Goal: Task Accomplishment & Management: Complete application form

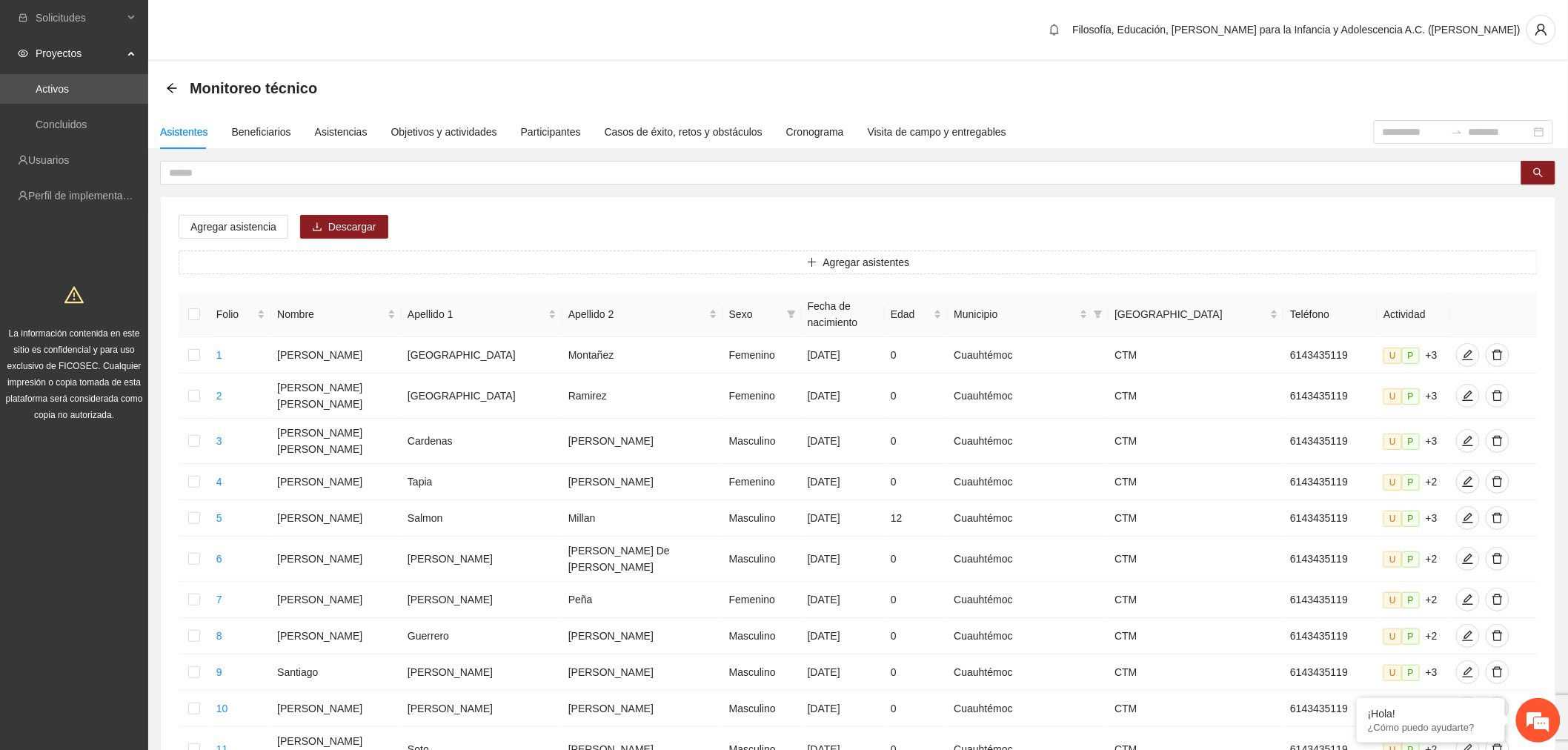
click at [902, 165] on input "text" at bounding box center [834, 173] width 1332 height 17
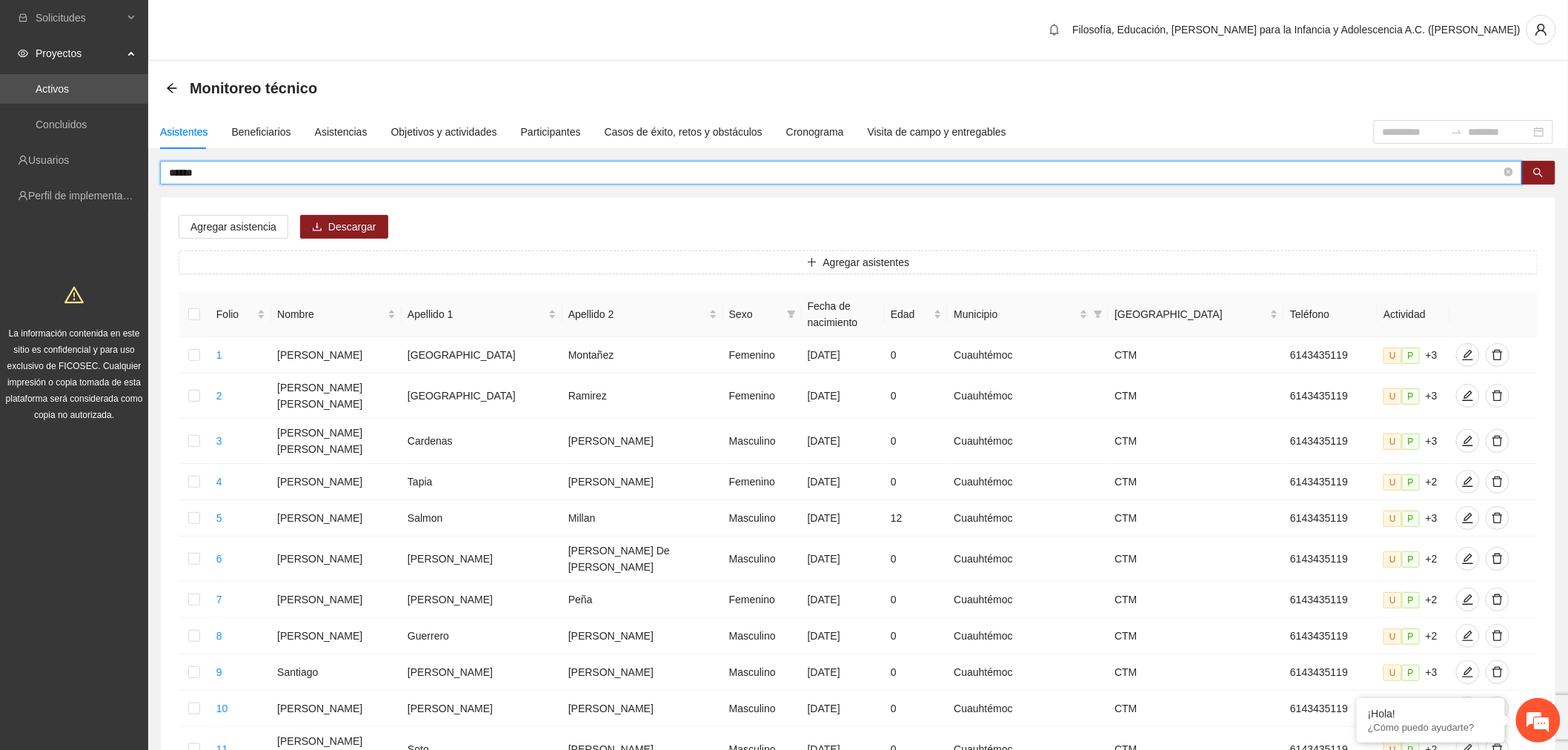
type input "******"
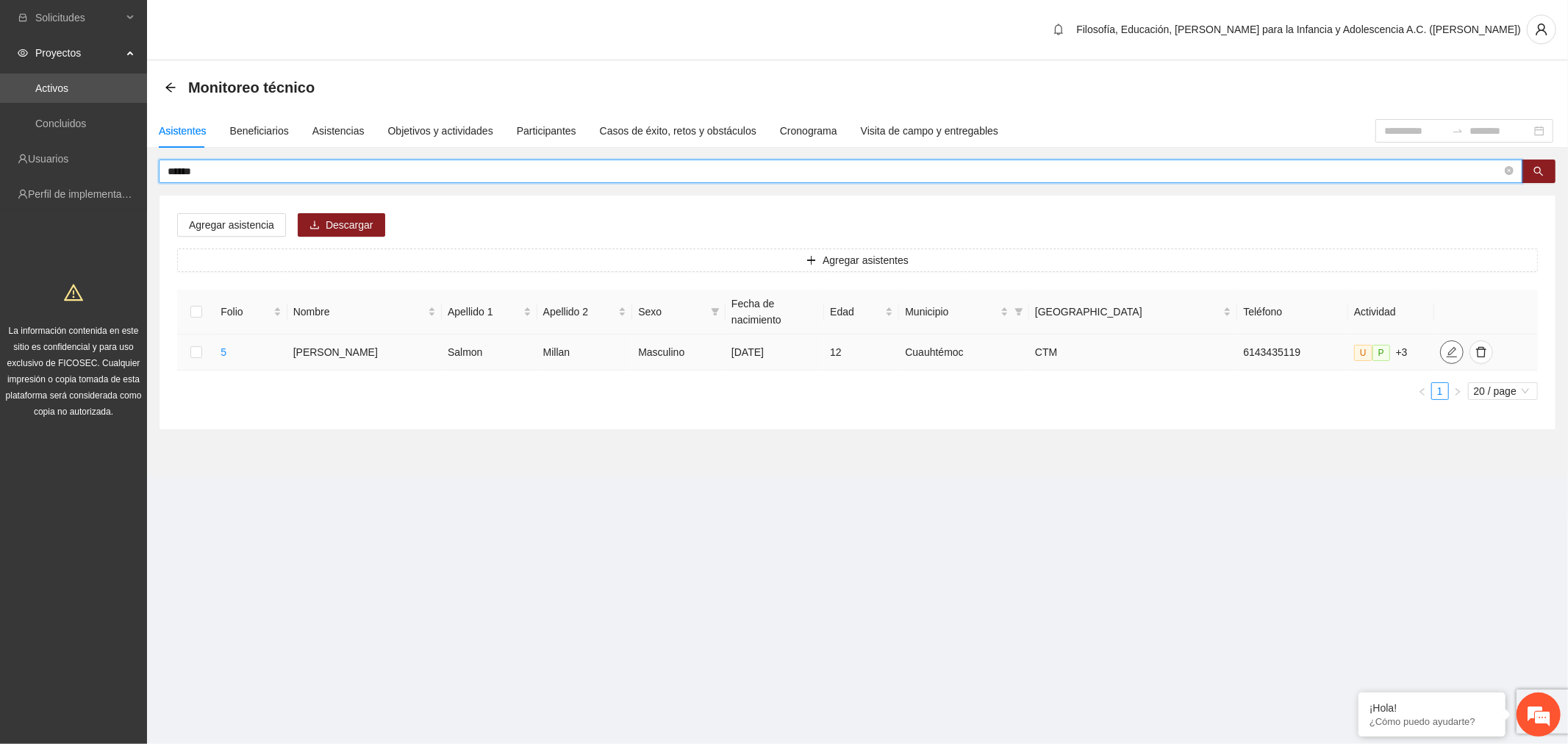
click at [1447, 347] on icon "edit" at bounding box center [1452, 352] width 11 height 11
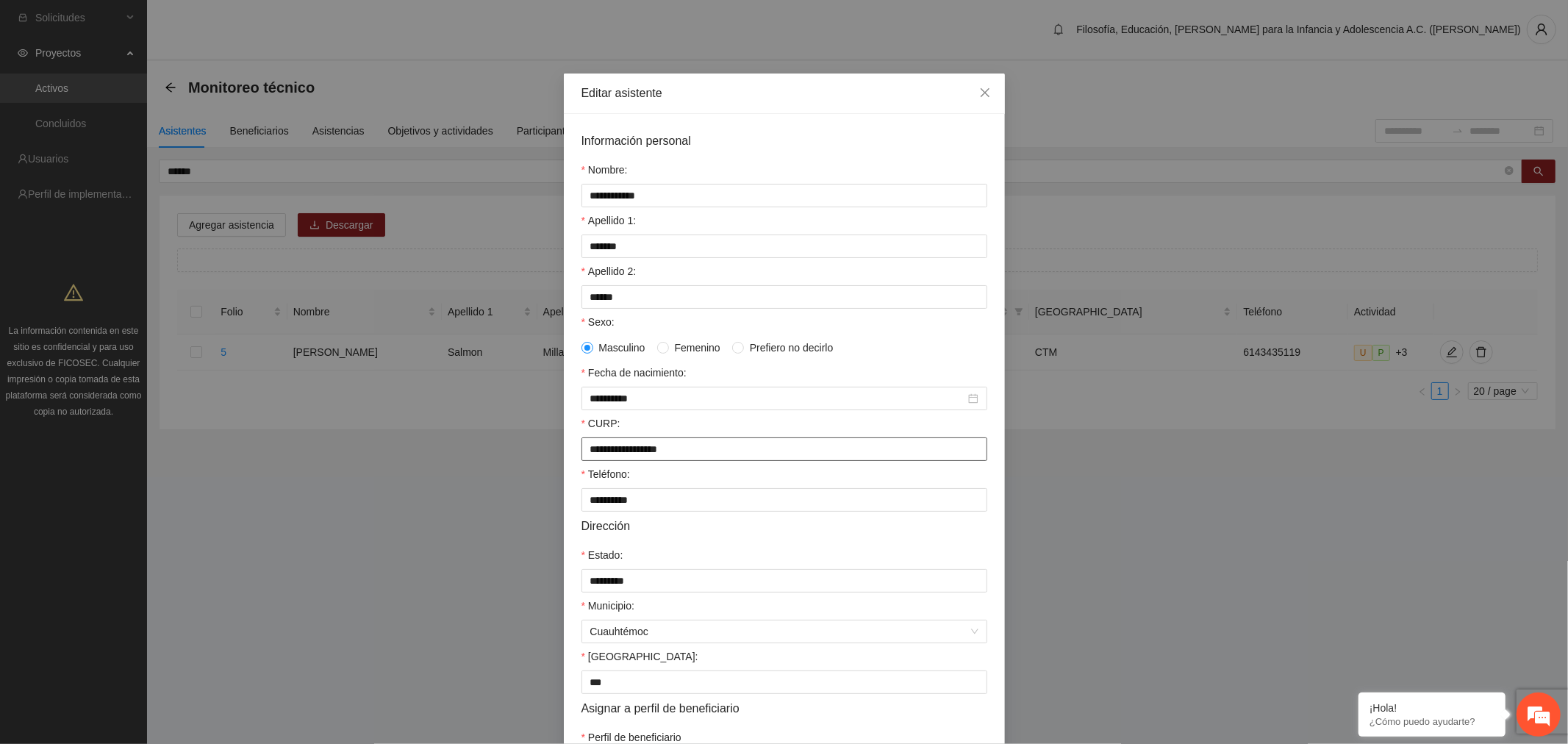
drag, startPoint x: 706, startPoint y: 453, endPoint x: 217, endPoint y: 471, distance: 489.3
click at [219, 471] on div "**********" at bounding box center [784, 372] width 1568 height 744
click at [975, 85] on span "Close" at bounding box center [985, 94] width 39 height 39
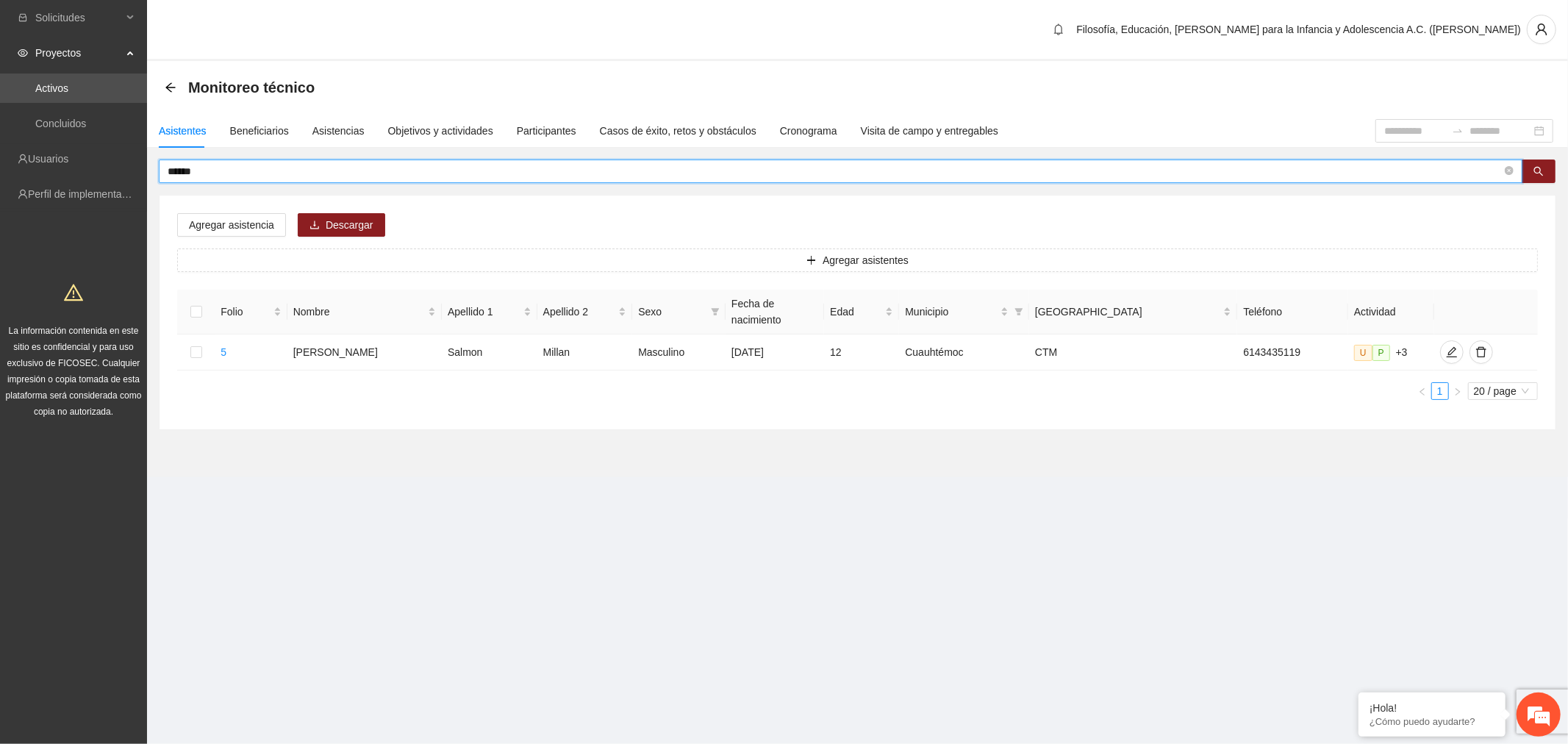
drag, startPoint x: 237, startPoint y: 167, endPoint x: -619, endPoint y: 208, distance: 857.0
click at [0, 208] on html "Solicitudes Proyectos Activos Concluidos Usuarios Perfil de implementadora La i…" at bounding box center [784, 372] width 1568 height 744
click at [449, 488] on section "Filosofía, Educación, [PERSON_NAME] para la Infancia y Adolescencia A.C. ([PERS…" at bounding box center [857, 259] width 1421 height 518
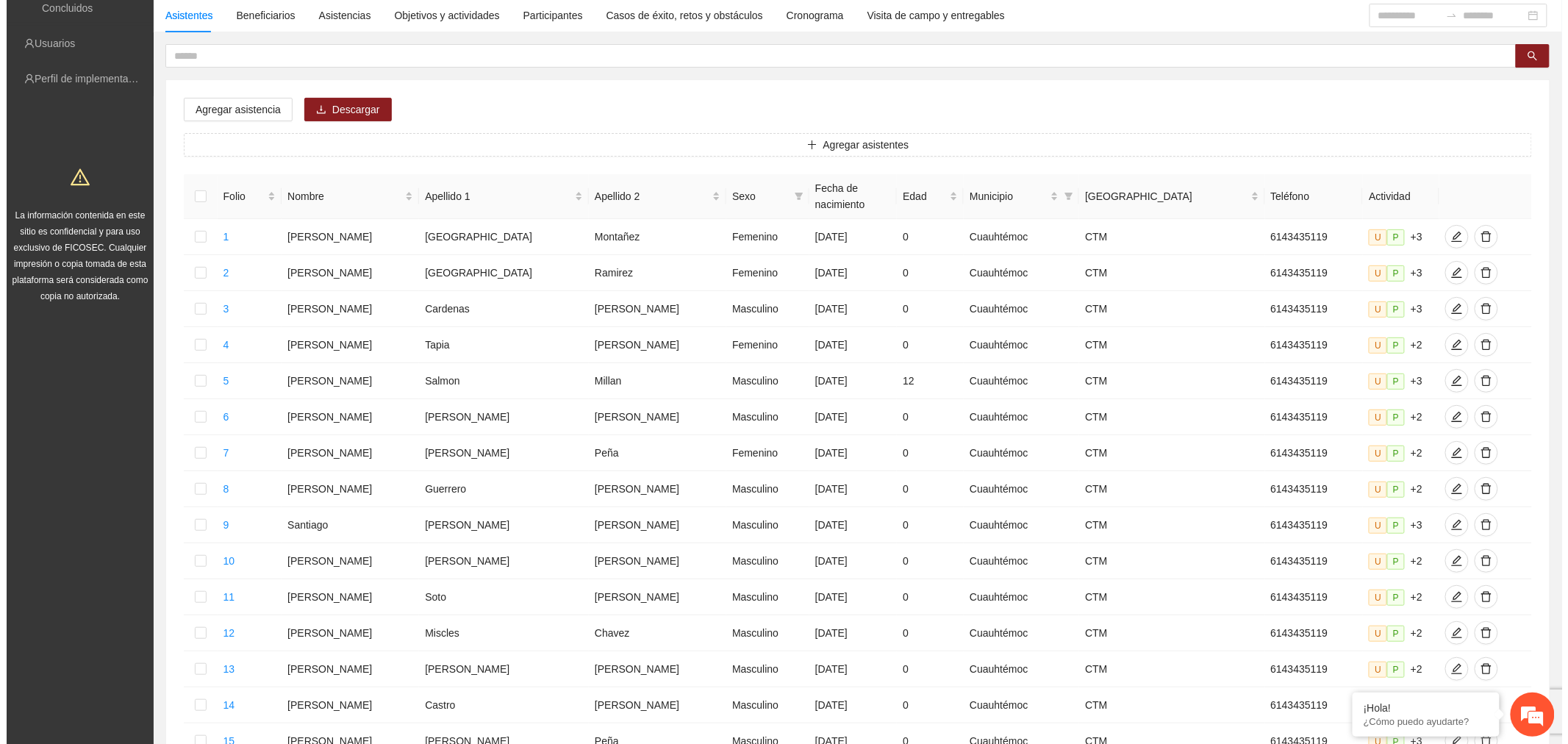
scroll to position [163, 0]
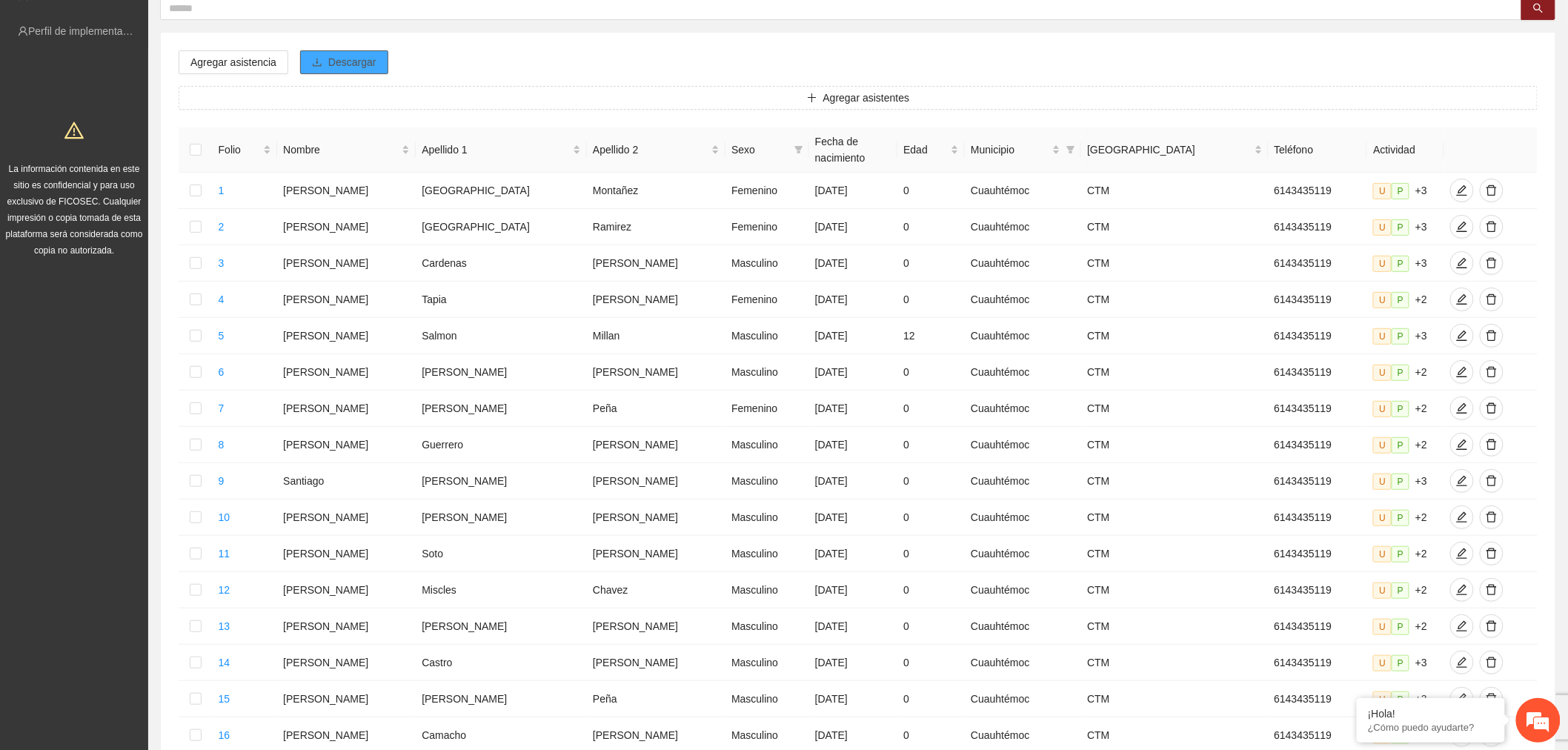
click at [367, 57] on span "Descargar" at bounding box center [352, 62] width 48 height 17
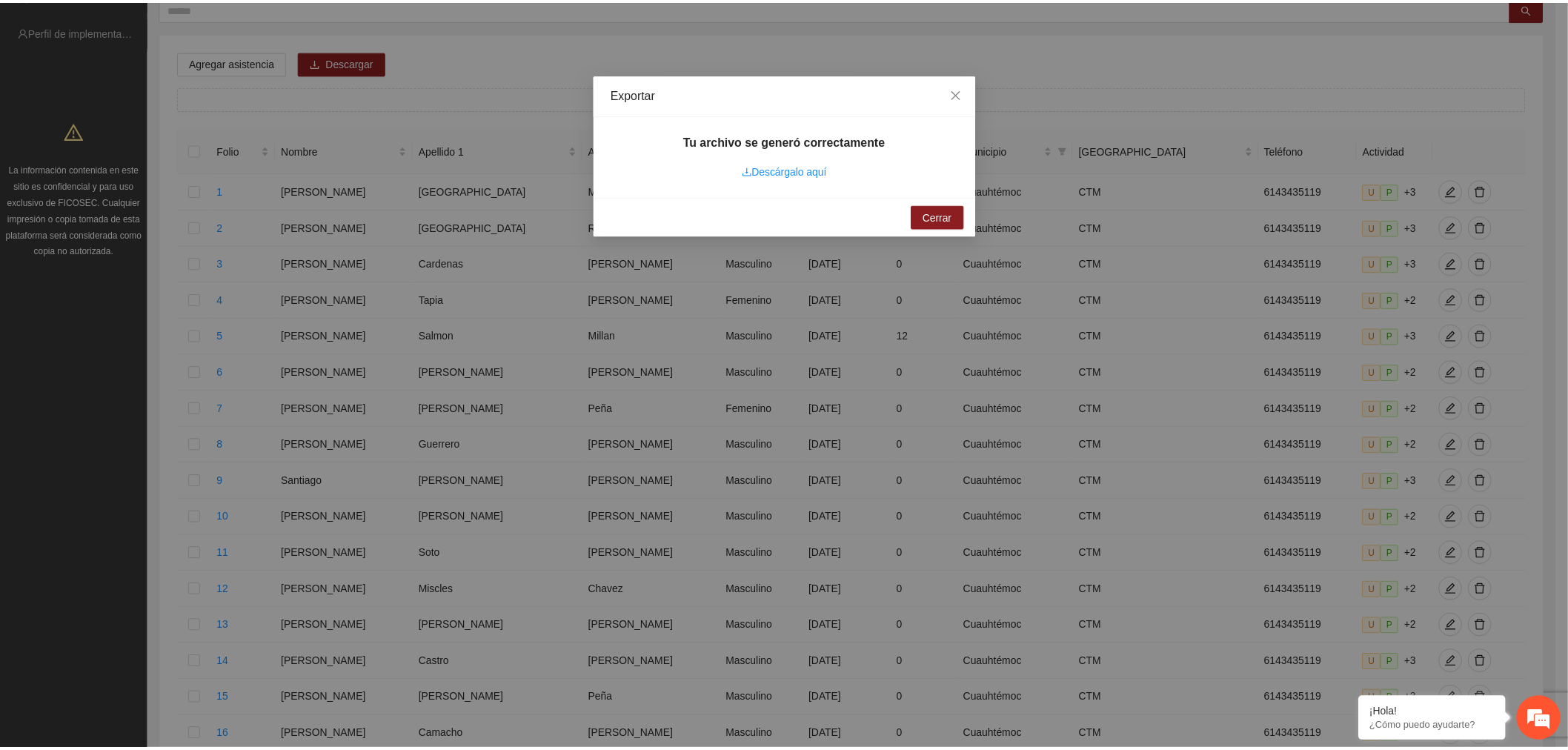
scroll to position [0, 0]
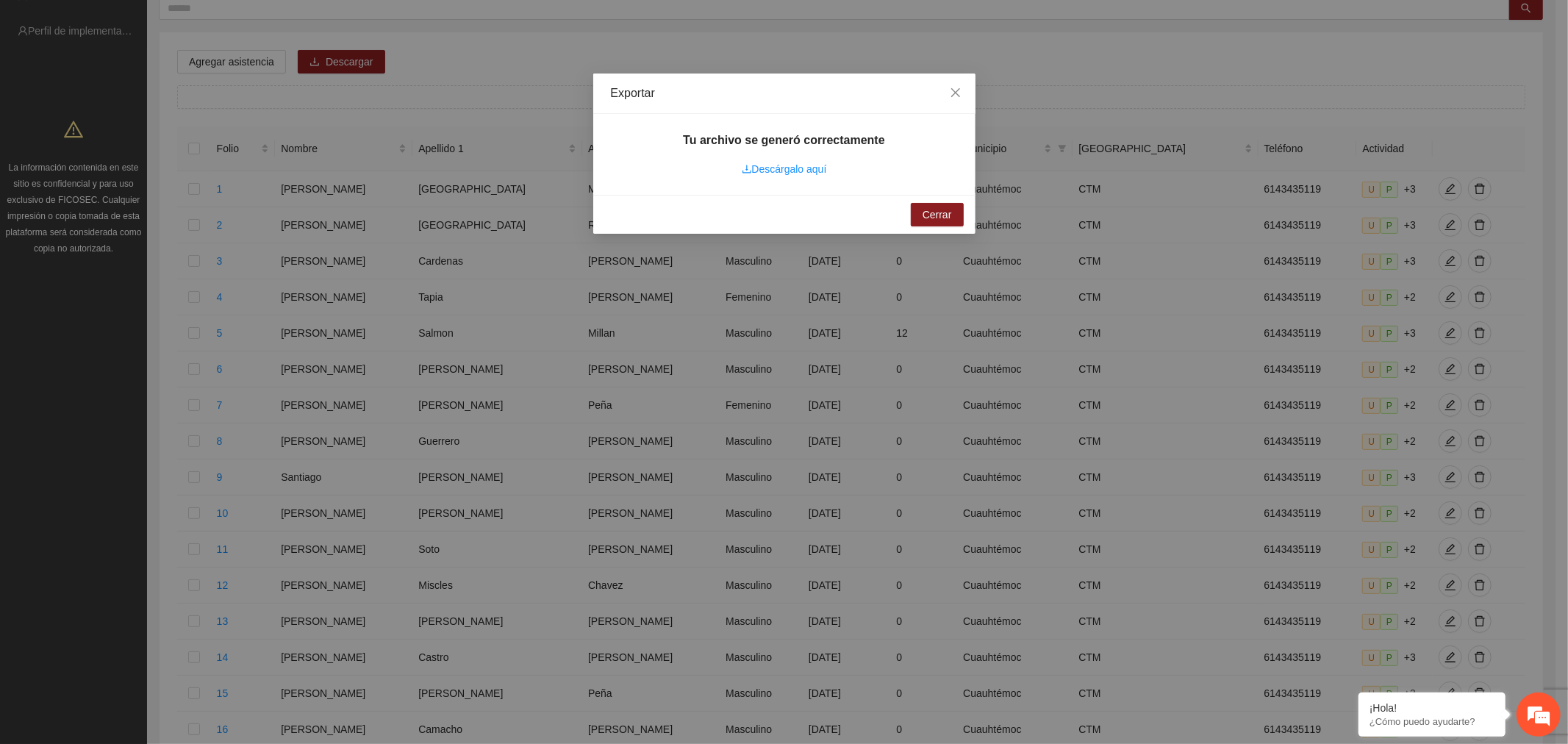
click at [795, 169] on link "Descárgalo aquí" at bounding box center [784, 169] width 85 height 11
click at [965, 93] on span "Close" at bounding box center [956, 94] width 39 height 39
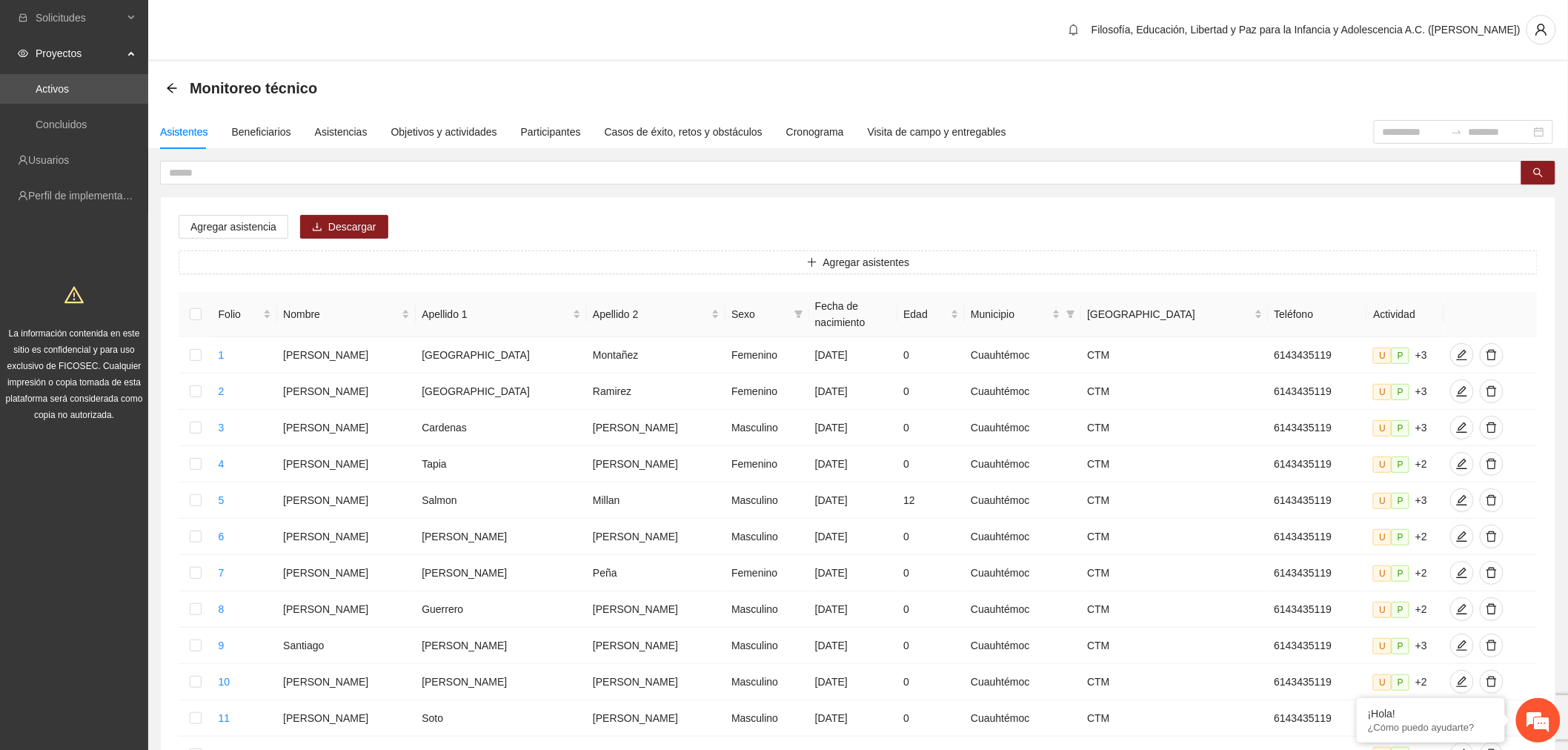
click at [69, 83] on link "Activos" at bounding box center [52, 88] width 33 height 12
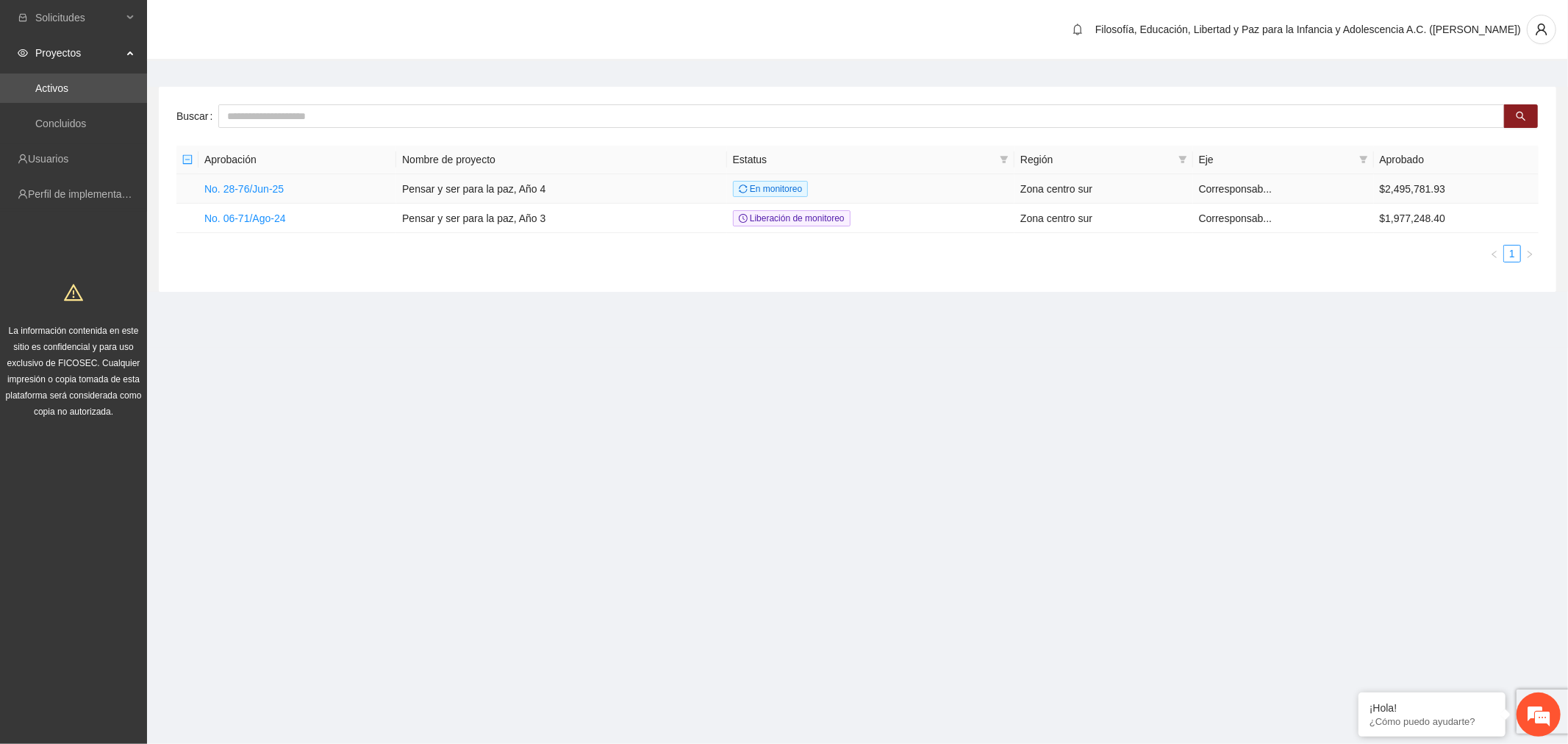
click at [280, 183] on link "No. 28-76/Jun-25" at bounding box center [244, 189] width 80 height 11
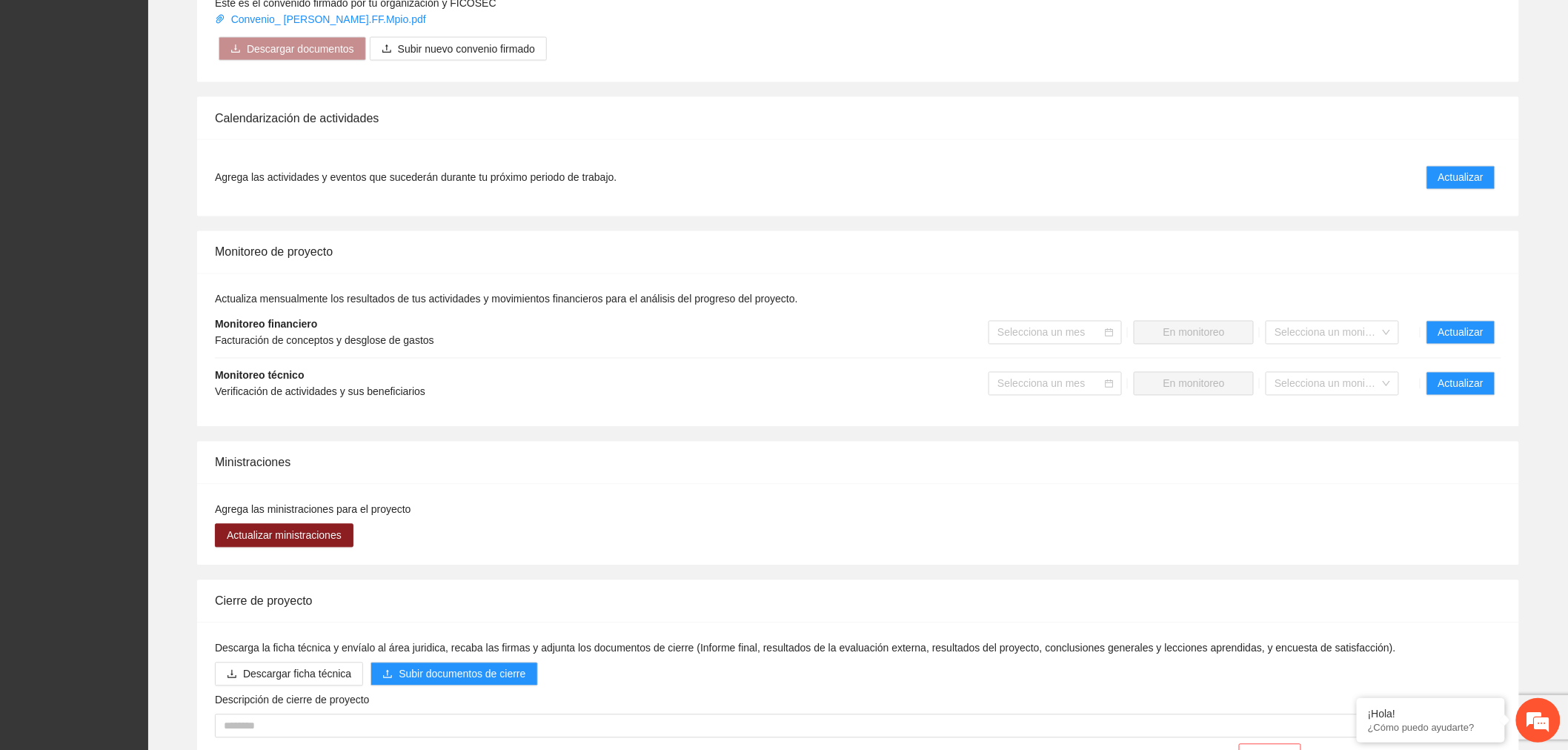
scroll to position [1092, 0]
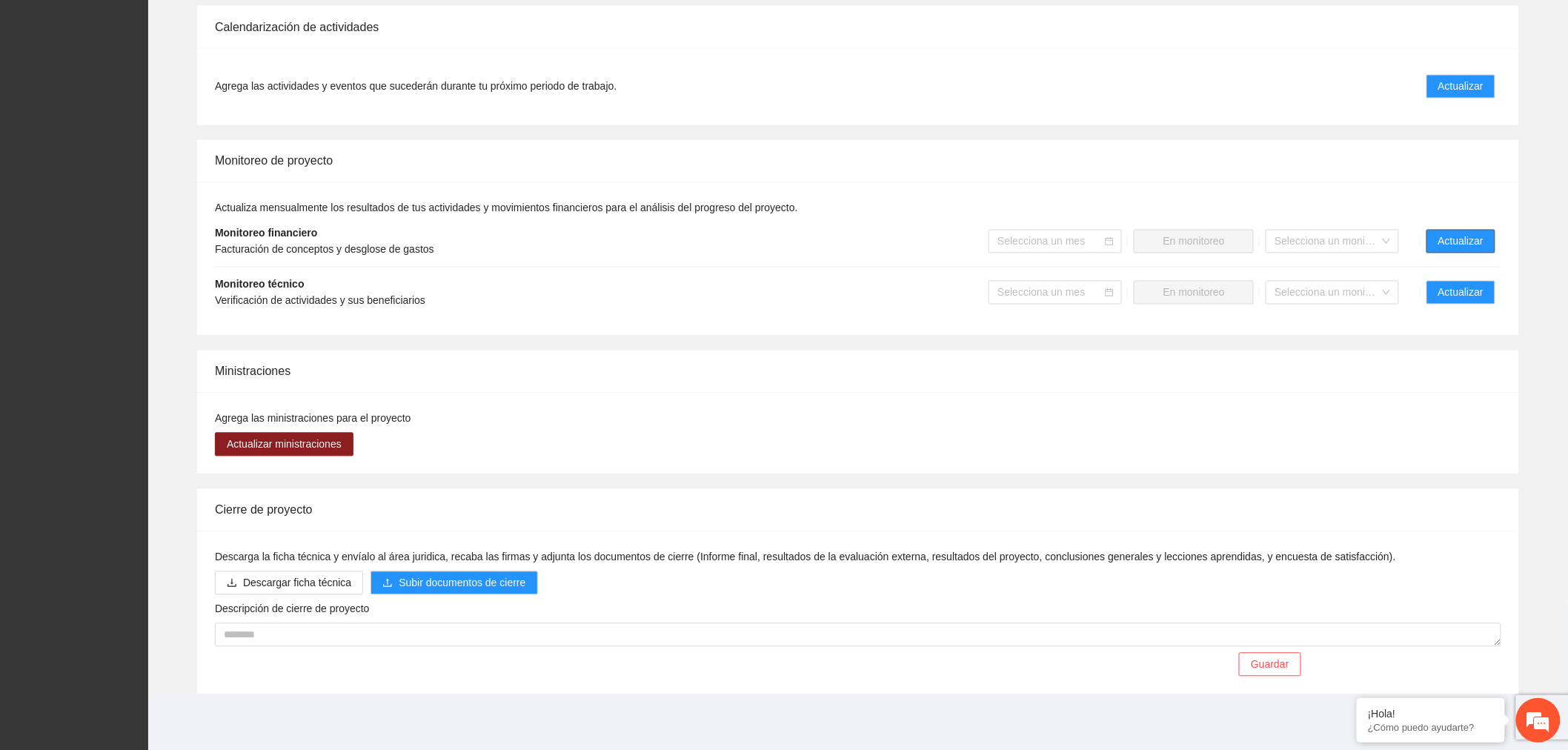
click at [1466, 233] on span "Actualizar" at bounding box center [1460, 241] width 45 height 17
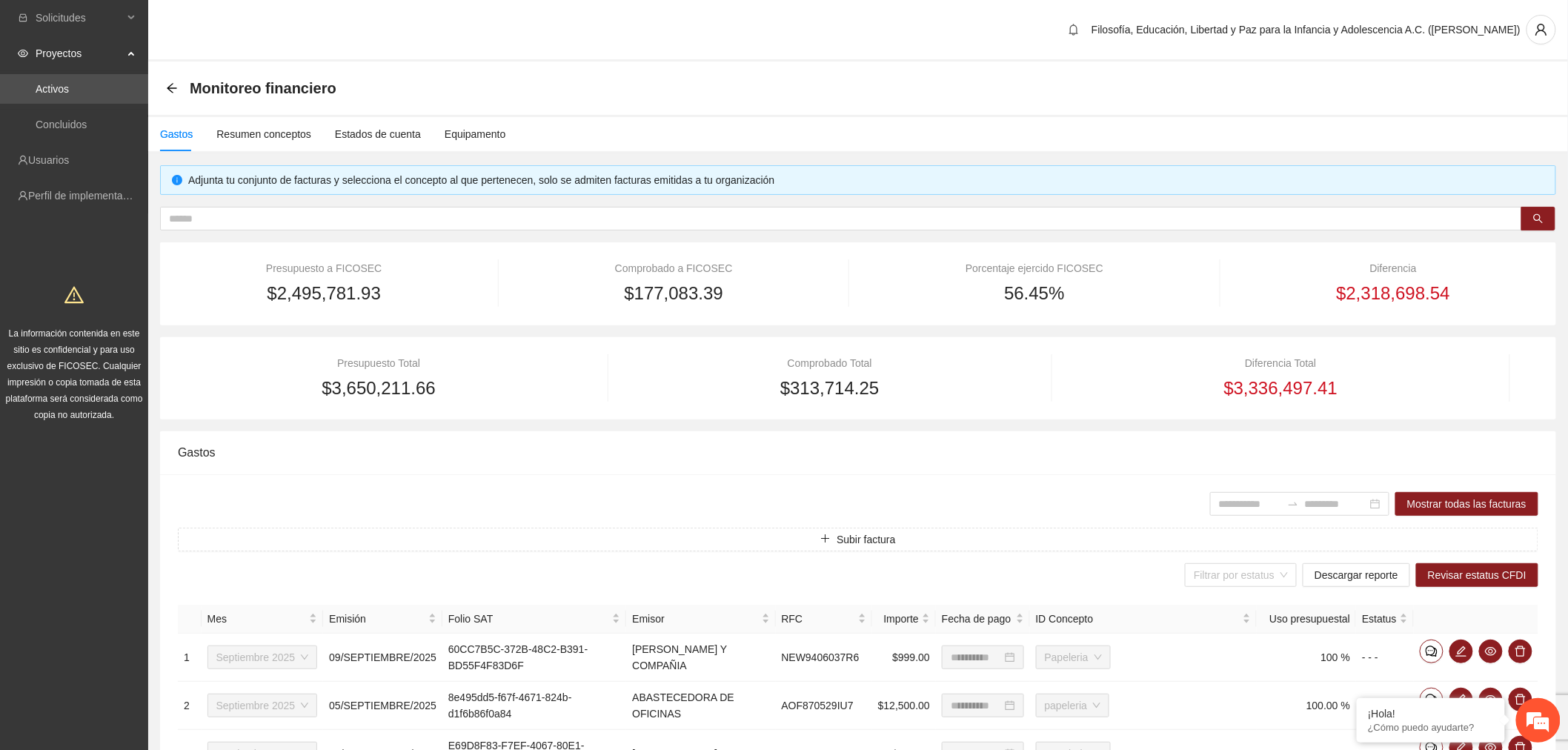
click at [69, 88] on link "Activos" at bounding box center [52, 88] width 33 height 12
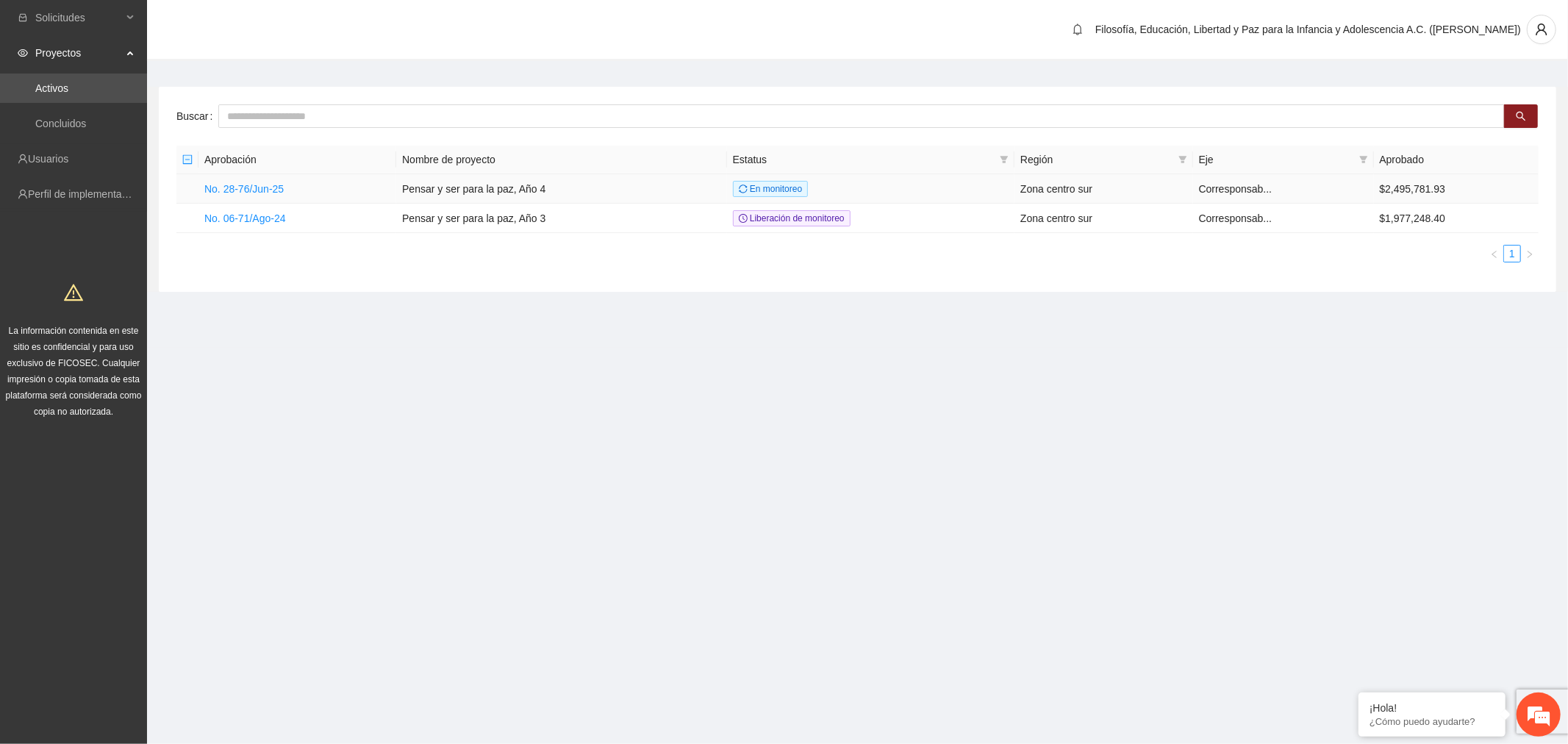
click at [266, 194] on link "No. 28-76/Jun-25" at bounding box center [244, 189] width 80 height 11
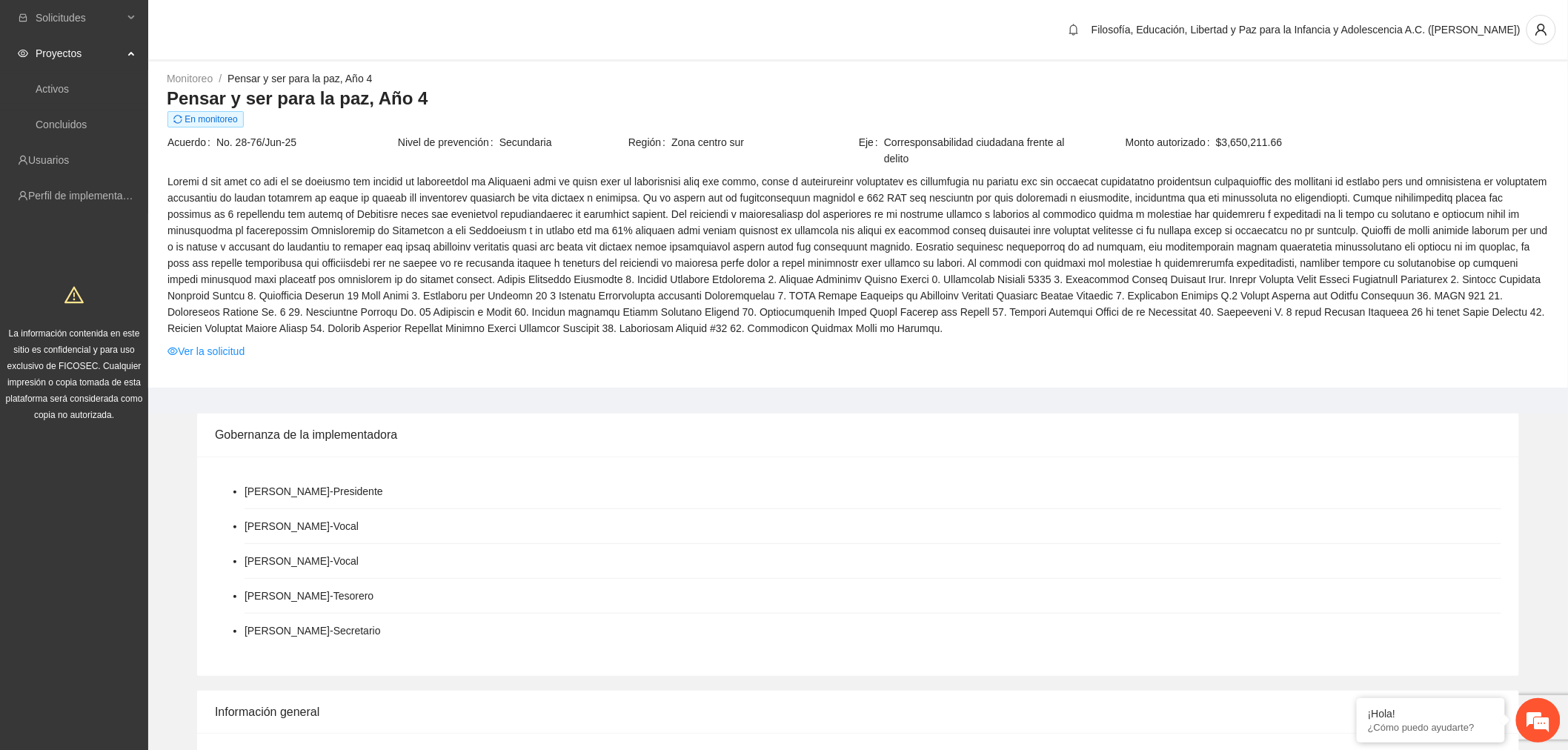
click at [223, 351] on link "Ver la solicitud" at bounding box center [206, 351] width 77 height 17
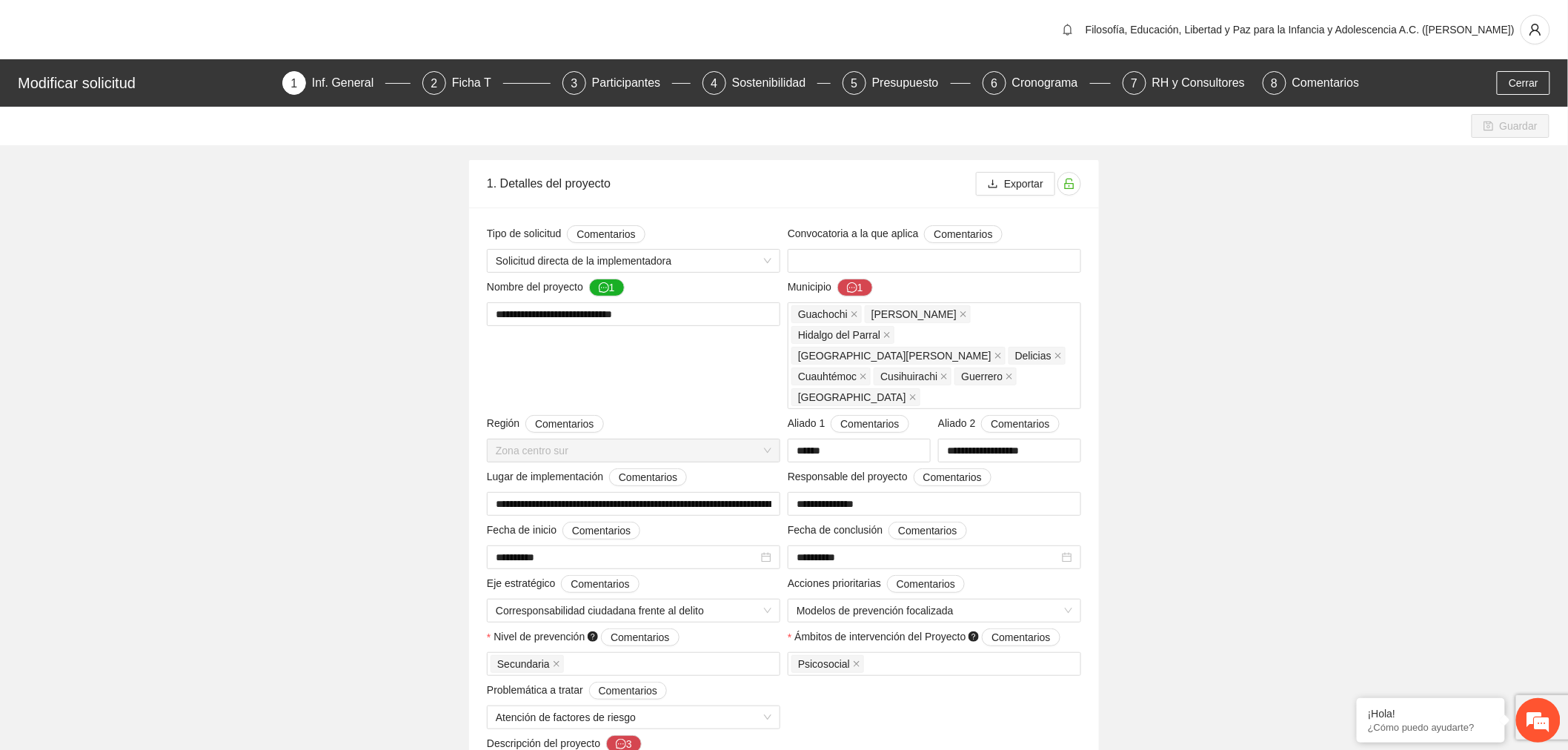
click at [887, 89] on div "Presupuesto" at bounding box center [911, 83] width 79 height 24
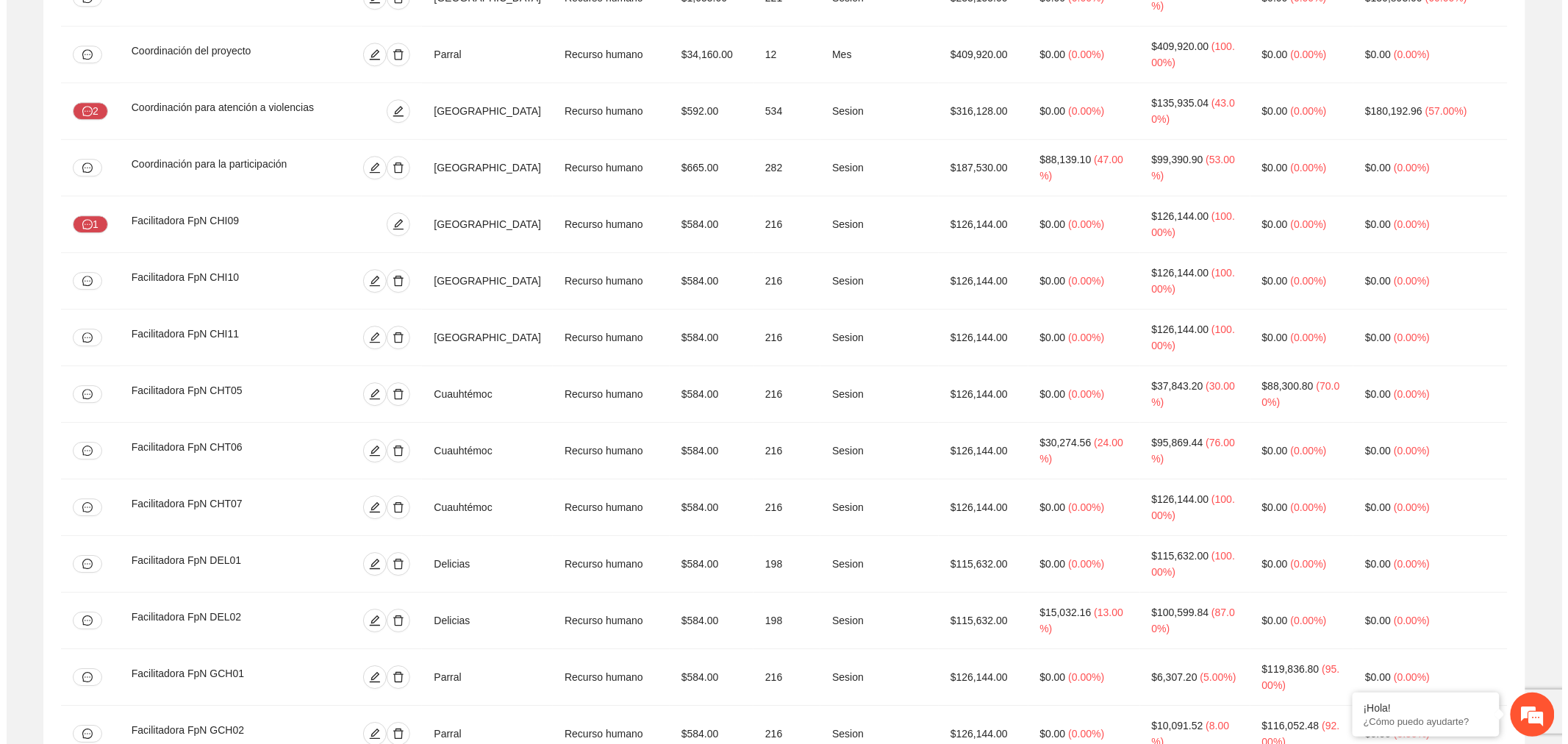
scroll to position [1387, 0]
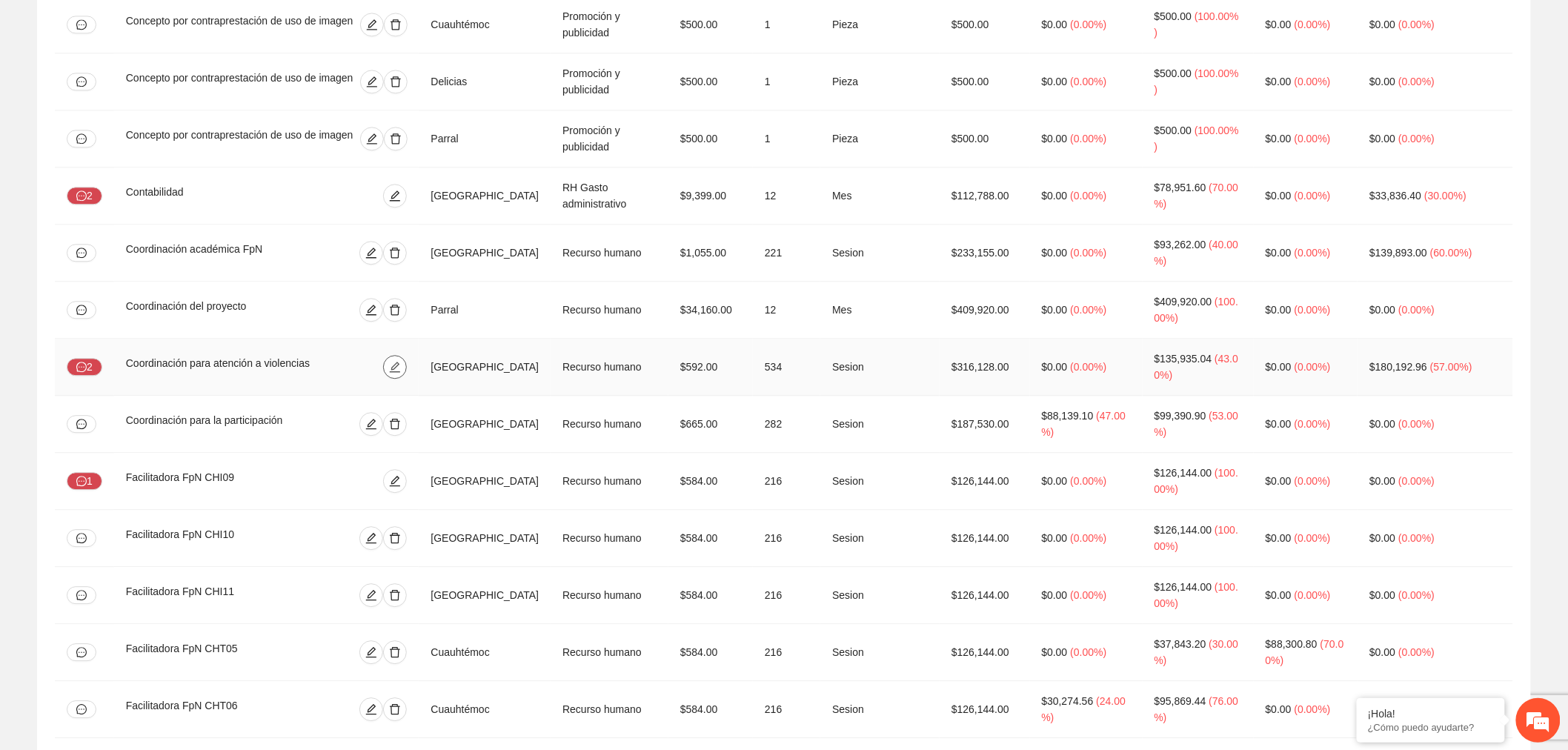
click at [407, 355] on button "button" at bounding box center [394, 366] width 24 height 24
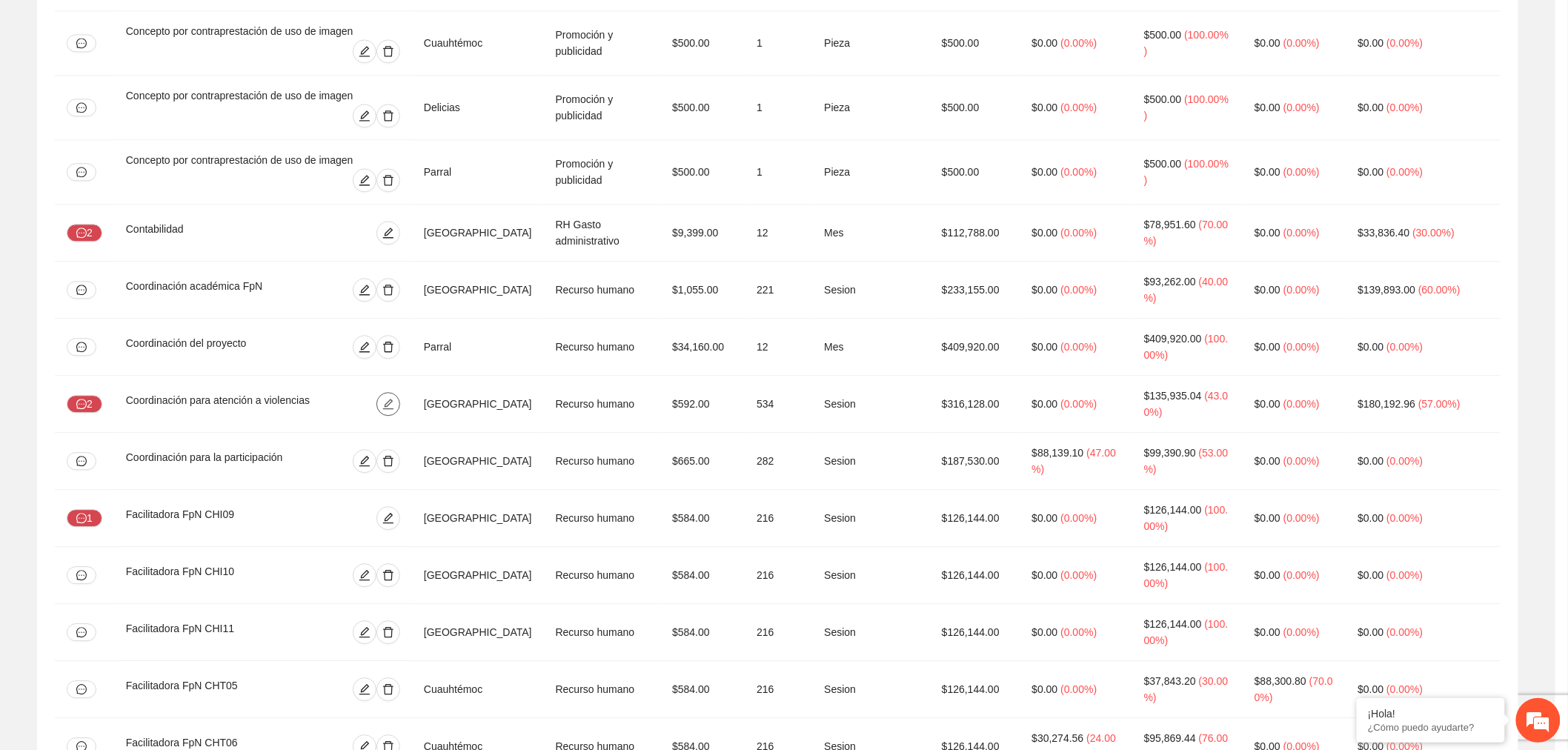
type input "**"
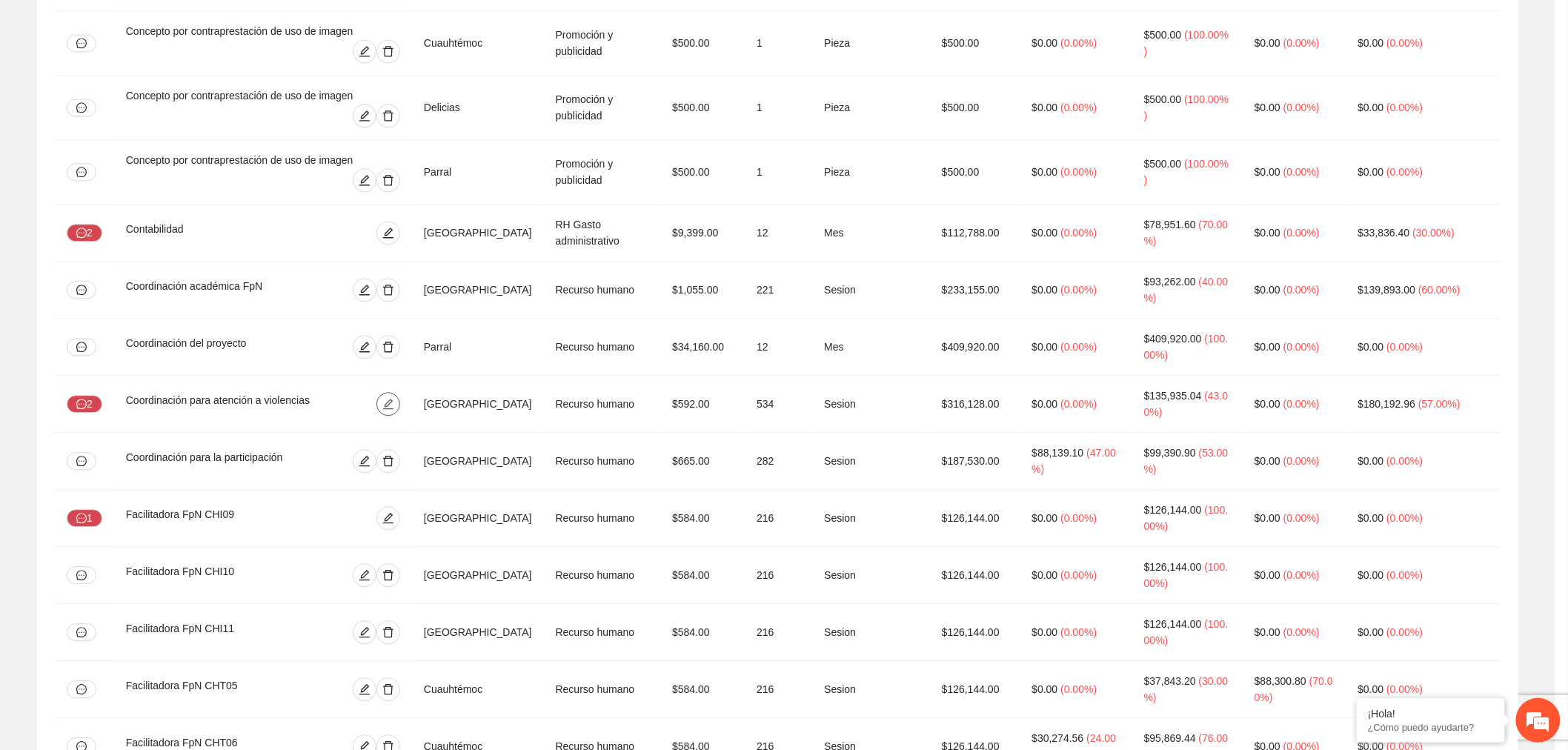
type input "**"
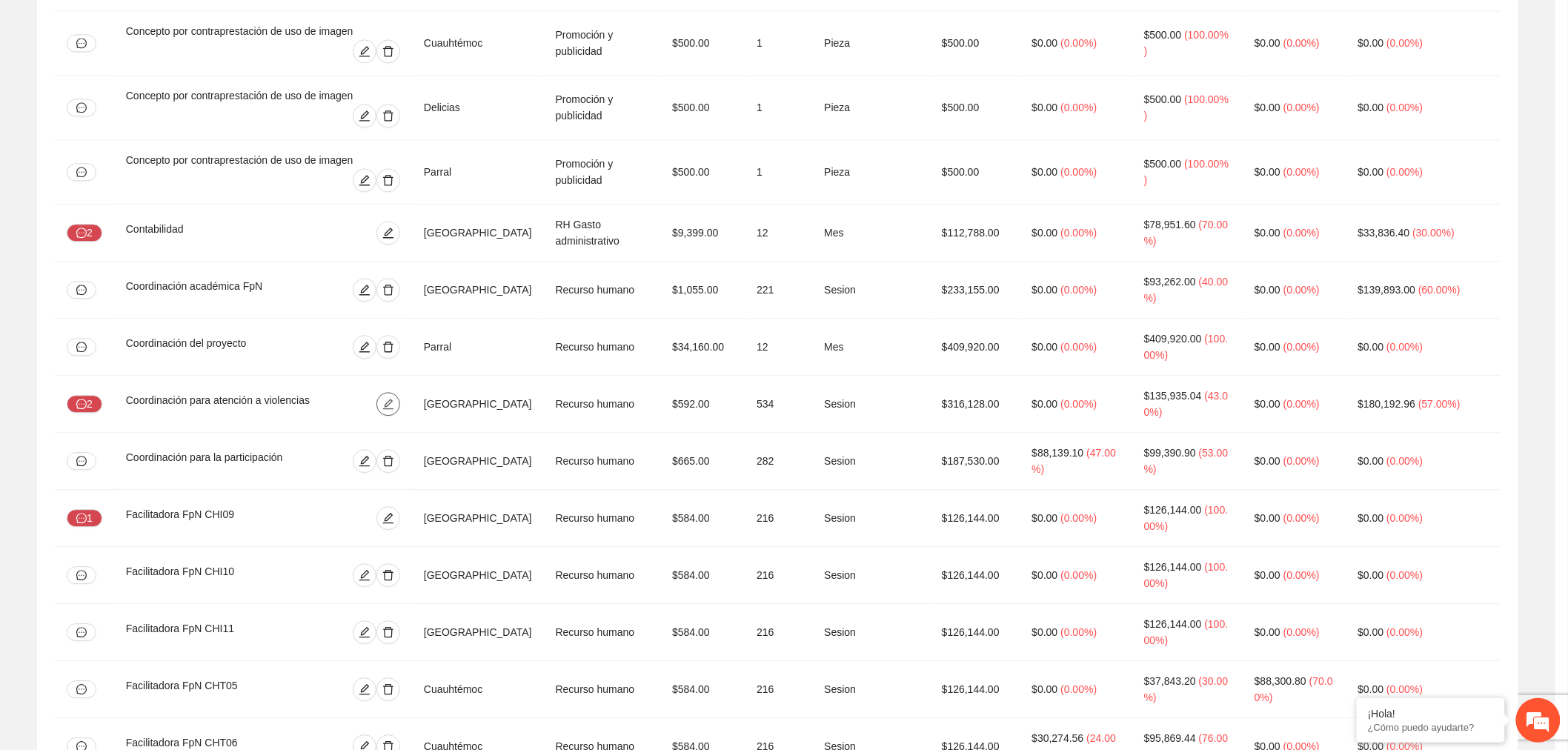
type input "**"
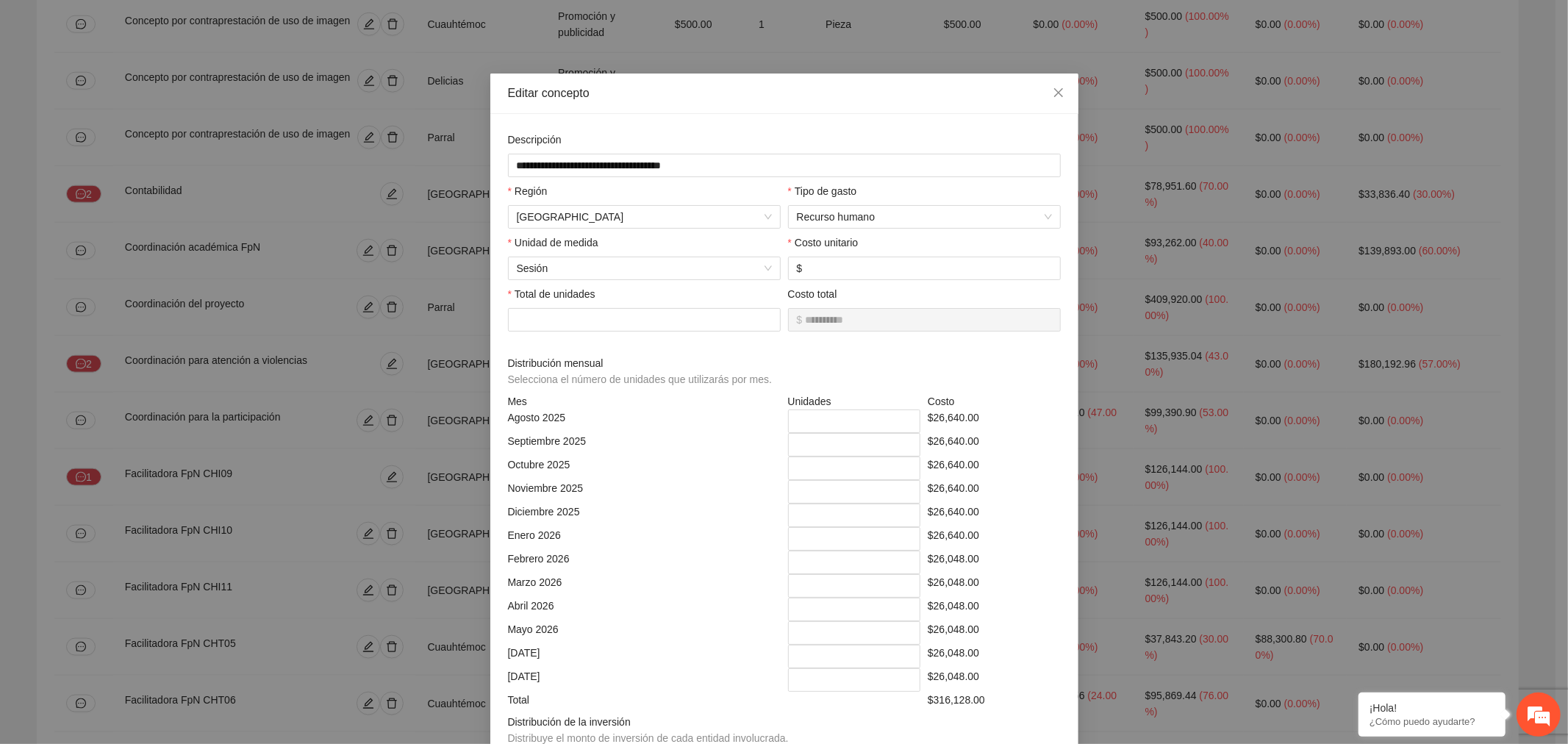
scroll to position [81, 0]
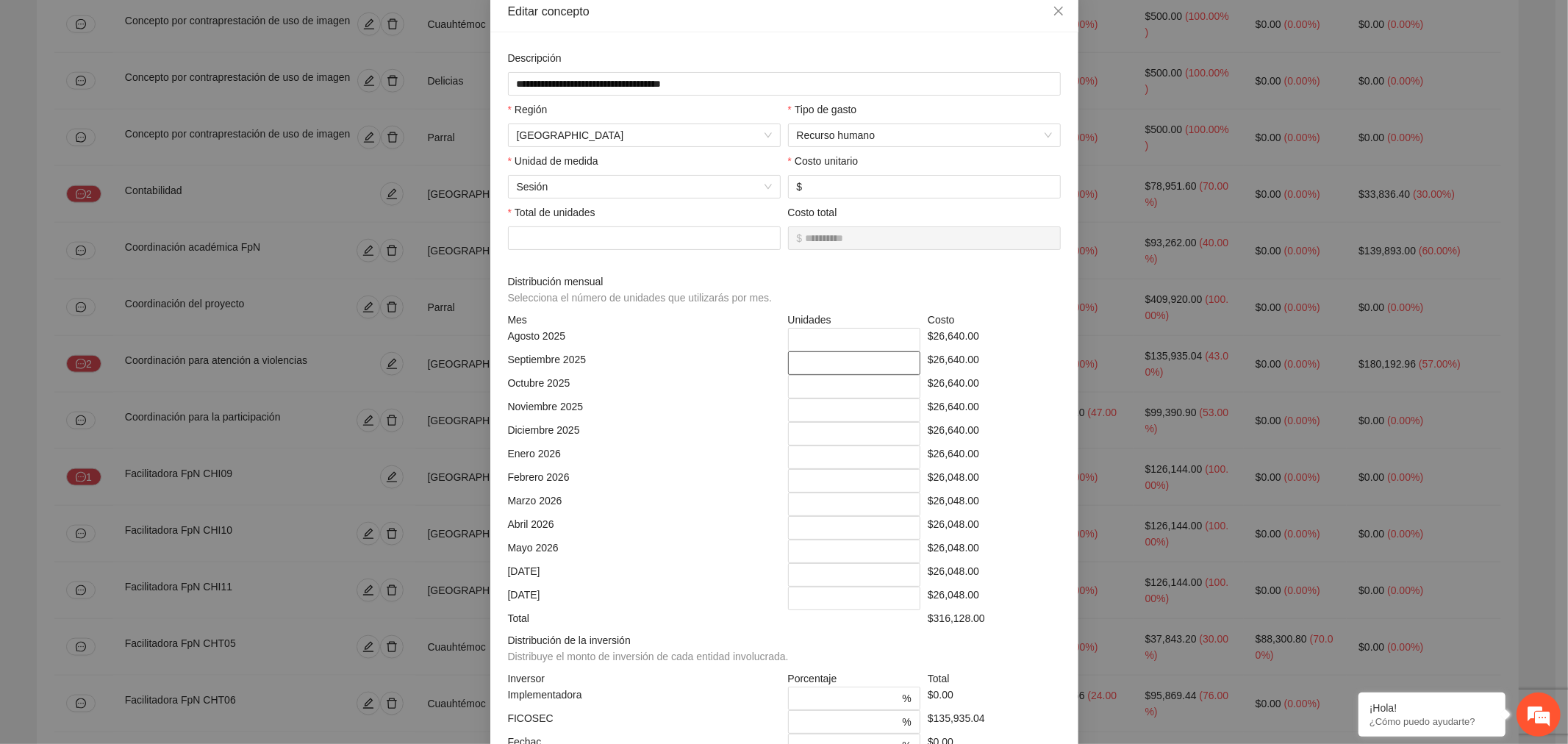
click at [835, 365] on input "**" at bounding box center [855, 363] width 133 height 24
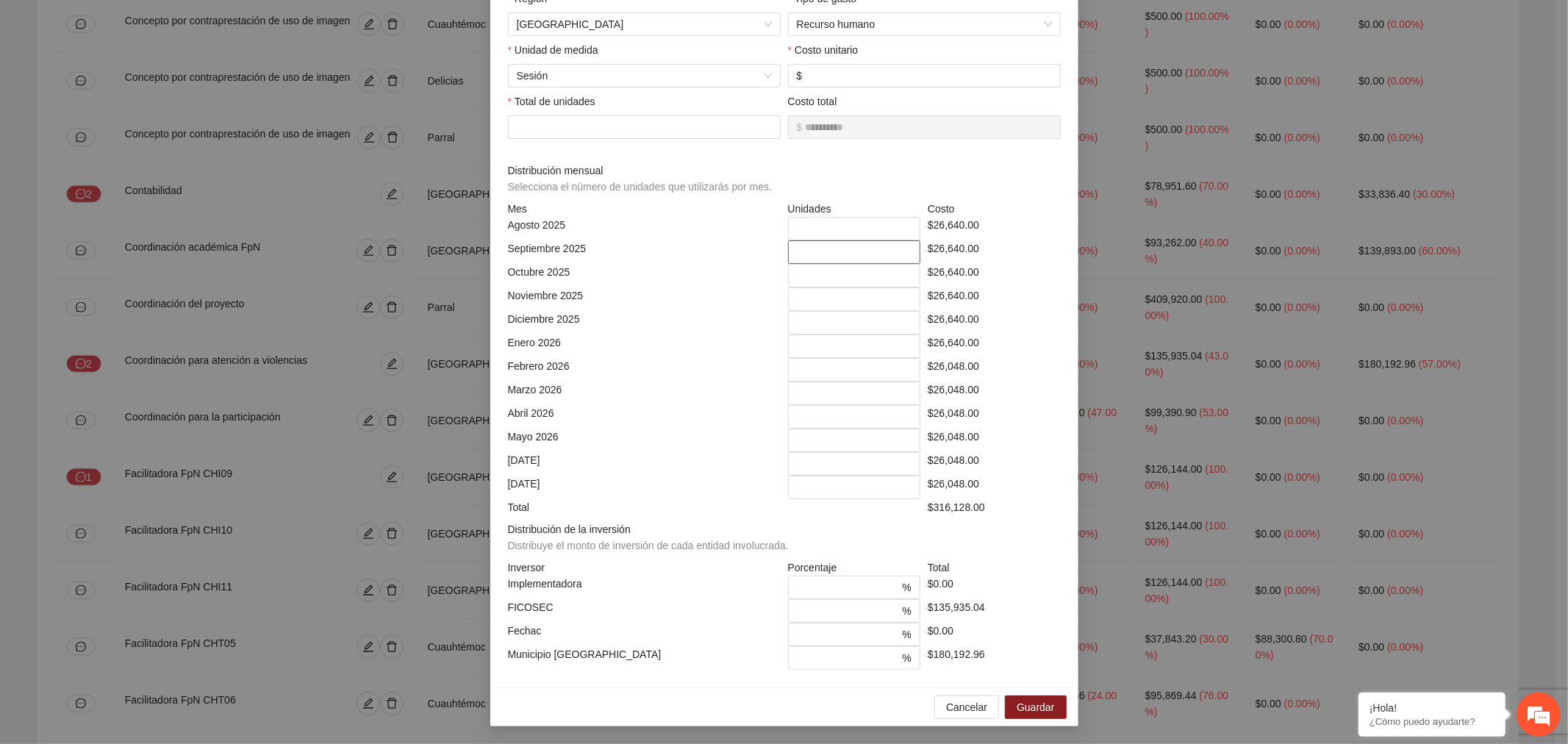
scroll to position [196, 0]
click at [956, 714] on span "Cancelar" at bounding box center [967, 707] width 41 height 16
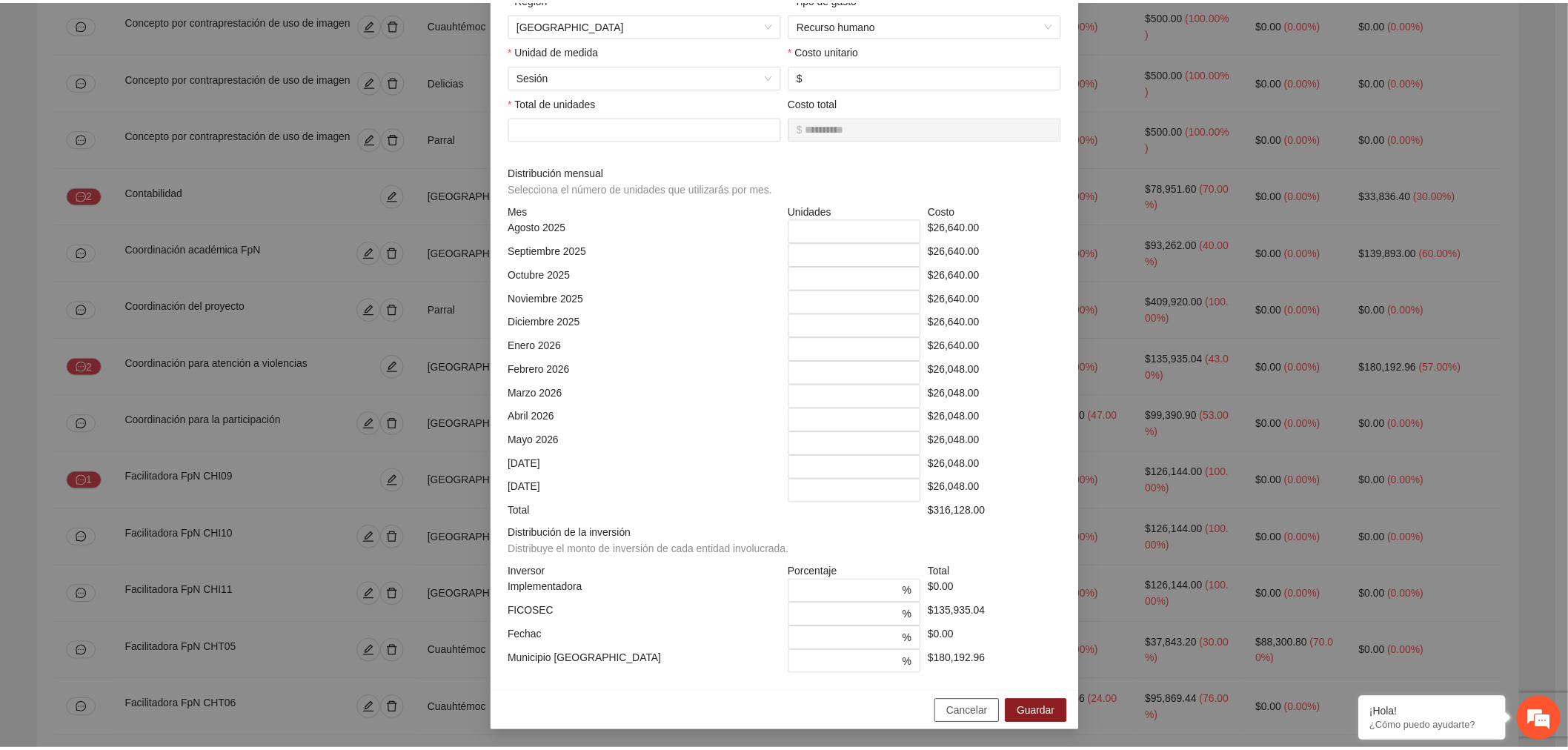
scroll to position [0, 0]
